Goal: Check status: Check status

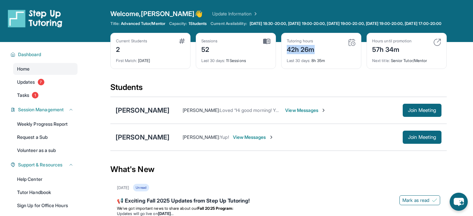
drag, startPoint x: 288, startPoint y: 55, endPoint x: 319, endPoint y: 59, distance: 31.0
click at [319, 54] on div "Tutoring hours 42h 26m" at bounding box center [320, 46] width 69 height 16
drag, startPoint x: 227, startPoint y: 67, endPoint x: 231, endPoint y: 66, distance: 4.6
click at [231, 63] on div "Last 30 days : 11 Sessions" at bounding box center [235, 58] width 69 height 9
click at [235, 63] on div "Last 30 days : 11 Sessions" at bounding box center [235, 58] width 69 height 9
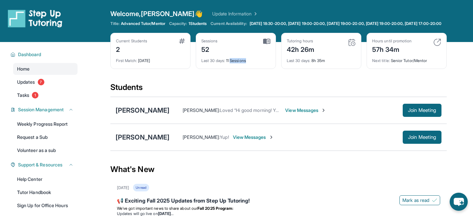
click at [235, 63] on div "Last 30 days : 11 Sessions" at bounding box center [235, 58] width 69 height 9
click at [236, 63] on div "Last 30 days : 11 Sessions" at bounding box center [235, 58] width 69 height 9
click at [412, 112] on span "Join Meeting" at bounding box center [422, 110] width 28 height 4
